Goal: Find contact information: Find contact information

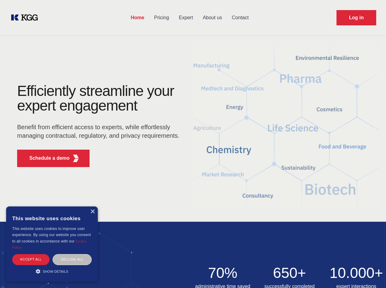
click at [193, 144] on div "Efficiently streamline your expert engagement Benefit from efficient access to …" at bounding box center [100, 128] width 186 height 88
click at [46, 158] on p "Schedule a demo" at bounding box center [49, 158] width 40 height 7
click at [92, 212] on div "× This website uses cookies This website uses cookies to improve user experienc…" at bounding box center [52, 245] width 92 height 76
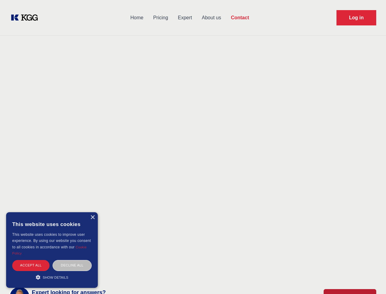
click at [31, 260] on div "Accept all" at bounding box center [30, 265] width 37 height 11
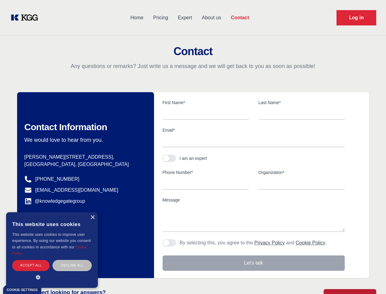
click at [72, 260] on div "Decline all" at bounding box center [72, 265] width 39 height 11
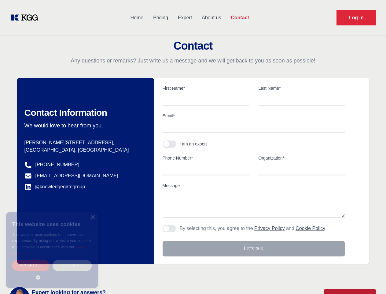
click at [52, 272] on main "Contact Any questions or remarks? Just write us a message and we will get back …" at bounding box center [193, 159] width 386 height 318
